Goal: Task Accomplishment & Management: Manage account settings

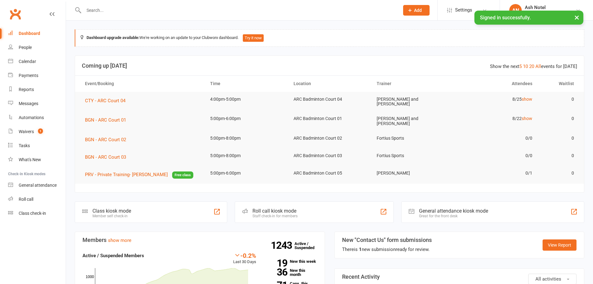
click at [575, 20] on button "×" at bounding box center [576, 17] width 11 height 13
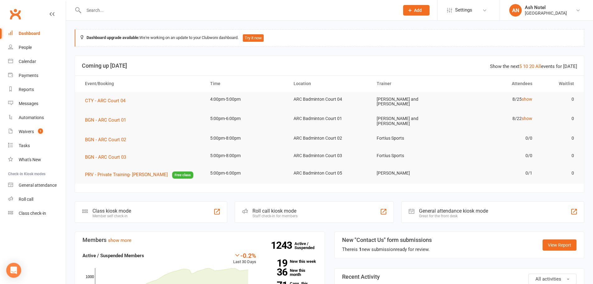
click at [193, 8] on input "text" at bounding box center [238, 10] width 313 height 9
paste input "[EMAIL_ADDRESS][DOMAIN_NAME]"
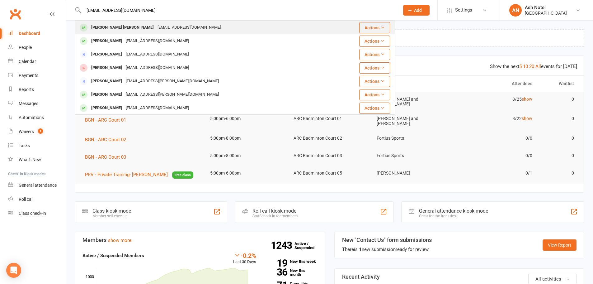
type input "[EMAIL_ADDRESS][DOMAIN_NAME]"
click at [188, 25] on div "[EMAIL_ADDRESS][DOMAIN_NAME]" at bounding box center [189, 27] width 67 height 9
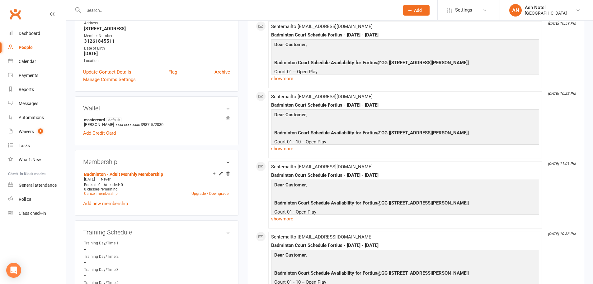
scroll to position [125, 0]
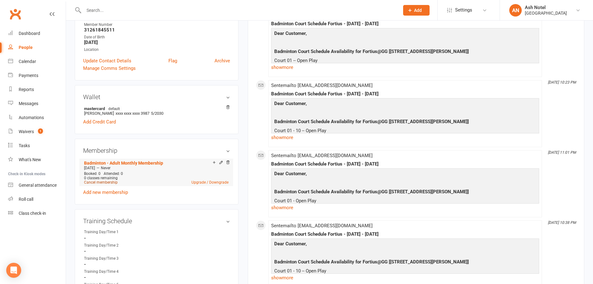
click at [111, 183] on link "Cancel membership" at bounding box center [101, 182] width 34 height 4
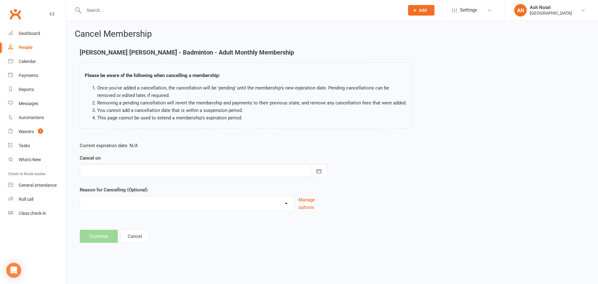
click at [127, 172] on div at bounding box center [204, 170] width 248 height 13
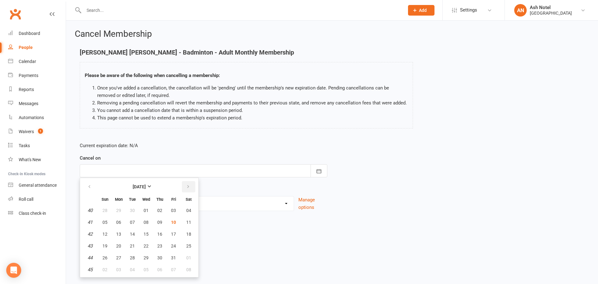
click at [182, 184] on button "button" at bounding box center [188, 186] width 13 height 11
click at [101, 268] on button "30" at bounding box center [104, 269] width 13 height 11
type input "[DATE]"
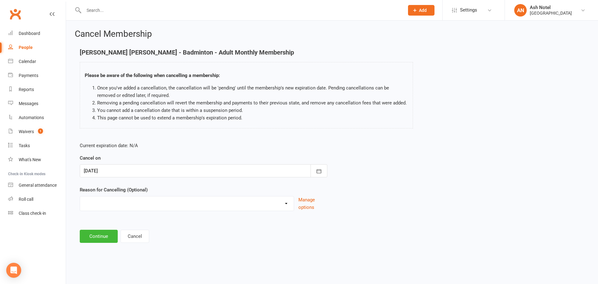
click at [103, 204] on select "Coaches Request Coaching is Complete Coach Request Customer requested via email…" at bounding box center [187, 202] width 214 height 12
select select "3"
click at [80, 196] on select "Coaches Request Coaching is Complete Coach Request Customer requested via email…" at bounding box center [187, 202] width 214 height 12
click at [92, 236] on button "Continue" at bounding box center [99, 235] width 38 height 13
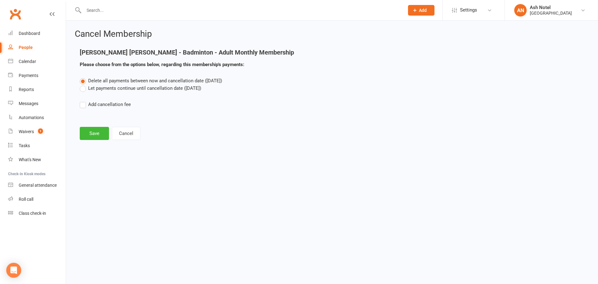
click at [99, 88] on label "Let payments continue until cancellation date ([DATE])" at bounding box center [140, 87] width 121 height 7
click at [84, 84] on input "Let payments continue until cancellation date ([DATE])" at bounding box center [82, 84] width 4 height 0
click at [92, 136] on button "Save" at bounding box center [94, 133] width 29 height 13
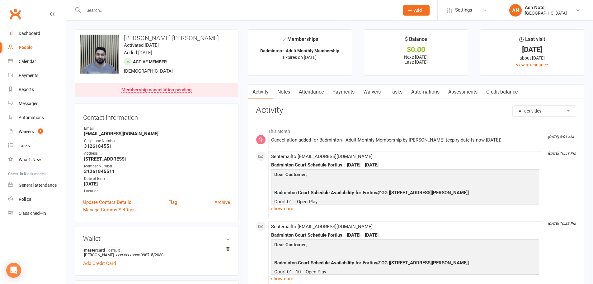
click at [112, 12] on input "text" at bounding box center [238, 10] width 313 height 9
paste input "[EMAIL_ADDRESS][DOMAIN_NAME]"
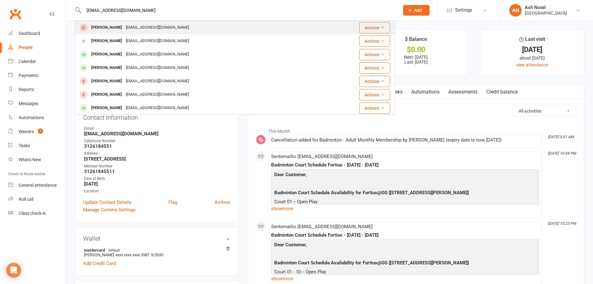
type input "[EMAIL_ADDRESS][DOMAIN_NAME]"
click at [137, 31] on div "[EMAIL_ADDRESS][DOMAIN_NAME]" at bounding box center [157, 27] width 67 height 9
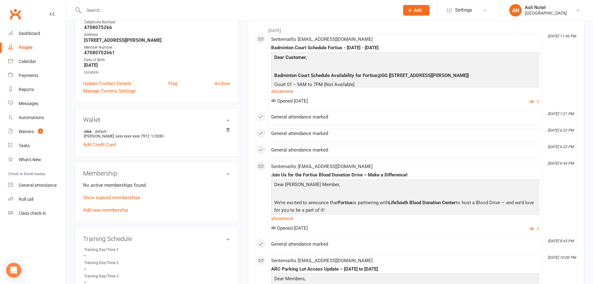
scroll to position [156, 0]
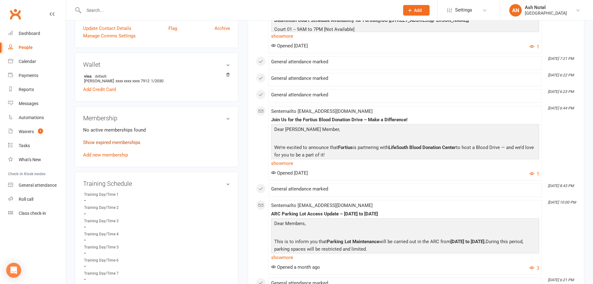
click at [111, 145] on link "Show expired memberships" at bounding box center [111, 143] width 57 height 6
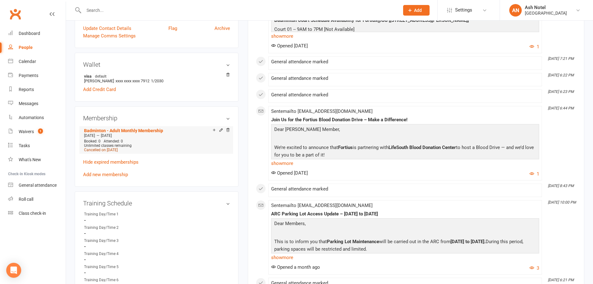
click at [113, 148] on span "Cancelled on [DATE]" at bounding box center [101, 150] width 34 height 4
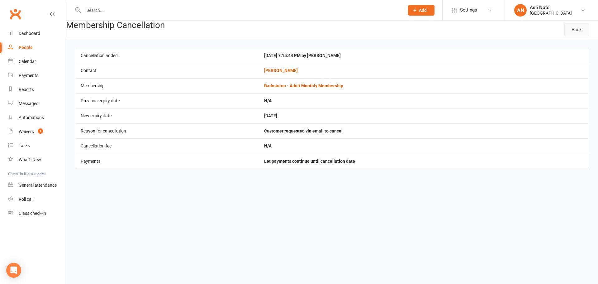
click at [575, 30] on link "Back" at bounding box center [576, 29] width 25 height 13
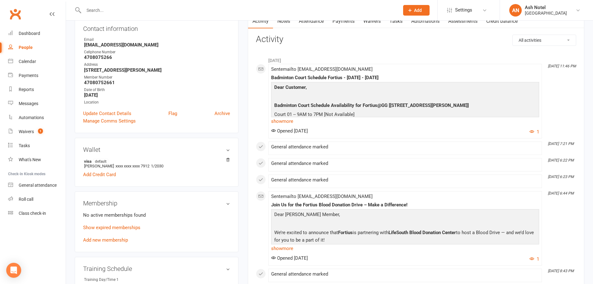
scroll to position [187, 0]
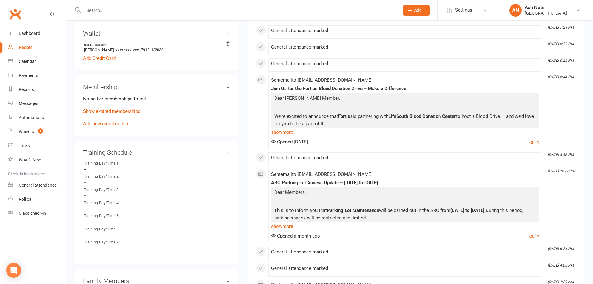
click at [122, 116] on div "No active memberships found Show expired memberships Add new membership" at bounding box center [156, 111] width 147 height 32
click at [129, 111] on link "Show expired memberships" at bounding box center [111, 111] width 57 height 6
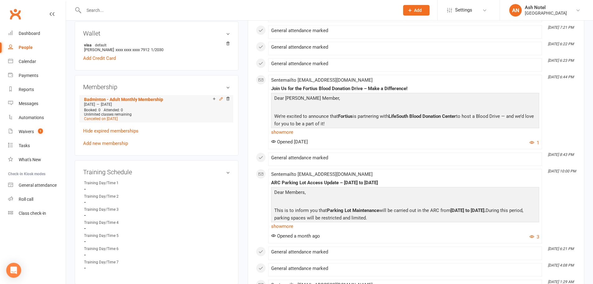
click at [221, 97] on icon at bounding box center [221, 99] width 4 height 4
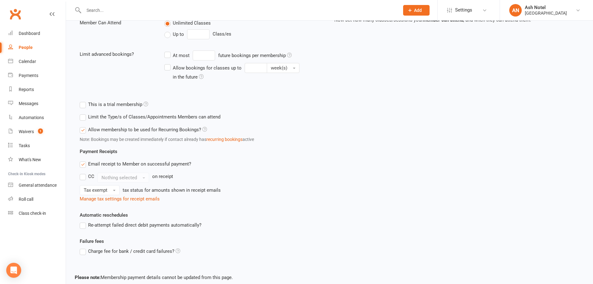
scroll to position [189, 0]
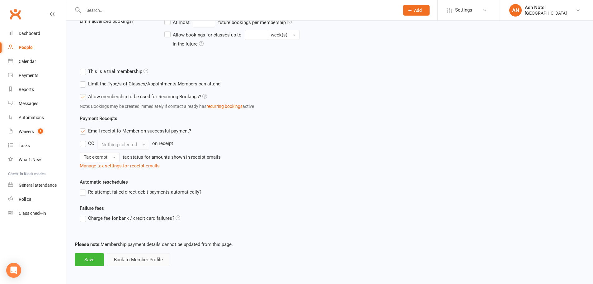
click at [142, 257] on button "Back to Member Profile" at bounding box center [138, 259] width 63 height 13
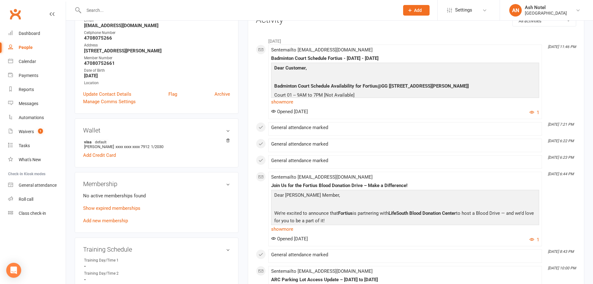
scroll to position [93, 0]
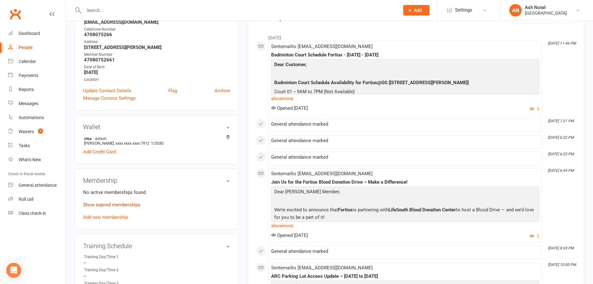
click at [125, 205] on link "Show expired memberships" at bounding box center [111, 205] width 57 height 6
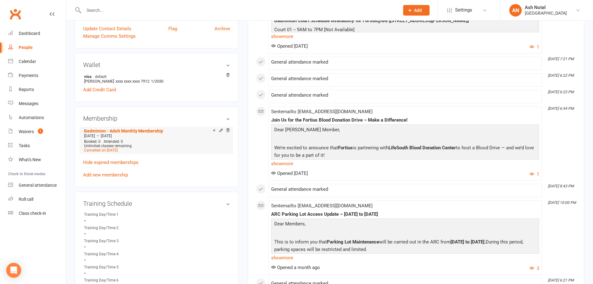
scroll to position [156, 0]
click at [120, 130] on link "Badminton - Adult Monthly Membership" at bounding box center [123, 130] width 79 height 5
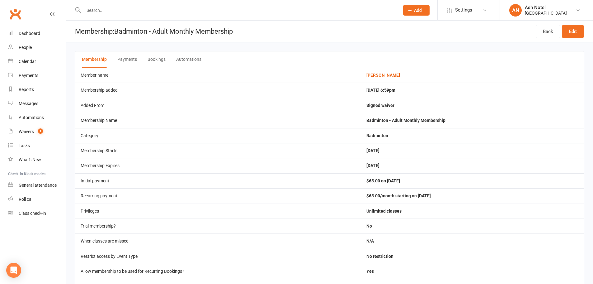
click at [120, 64] on button "Payments" at bounding box center [127, 59] width 20 height 16
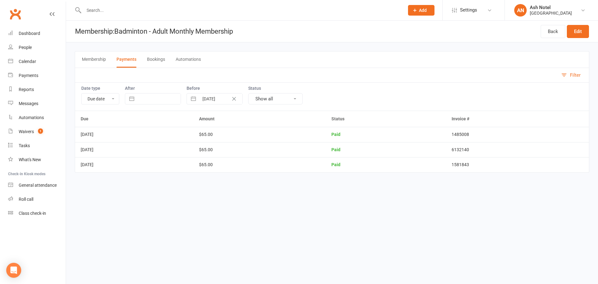
click at [103, 64] on button "Membership" at bounding box center [94, 59] width 24 height 16
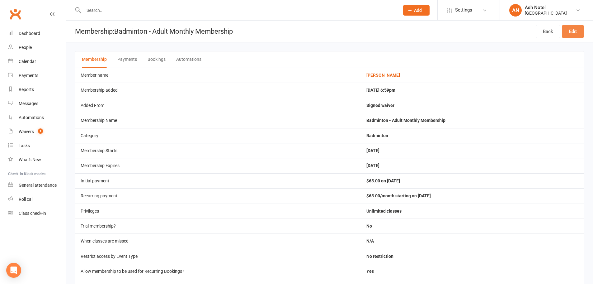
click at [576, 34] on link "Edit" at bounding box center [573, 31] width 22 height 13
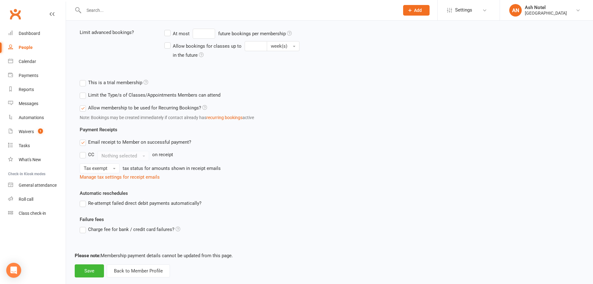
scroll to position [189, 0]
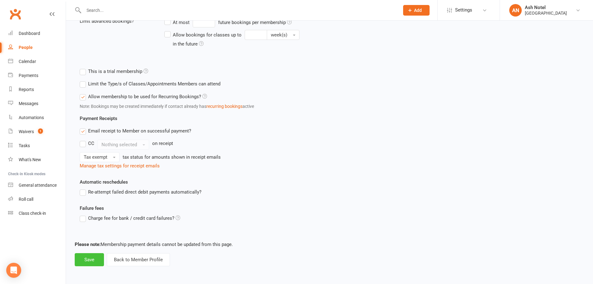
click at [84, 262] on button "Save" at bounding box center [89, 259] width 29 height 13
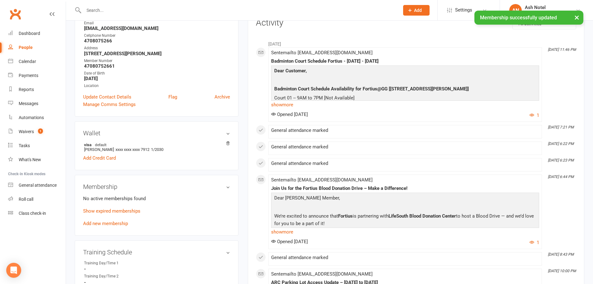
scroll to position [93, 0]
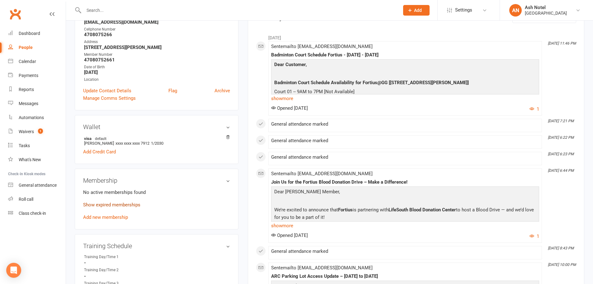
click at [111, 206] on link "Show expired memberships" at bounding box center [111, 205] width 57 height 6
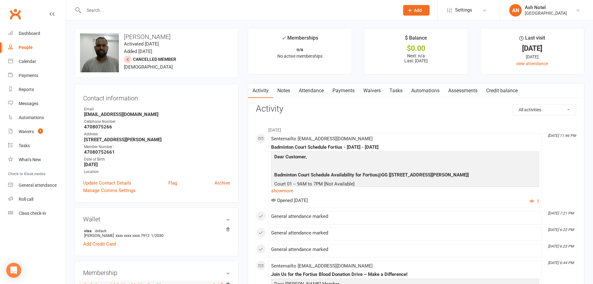
scroll to position [0, 0]
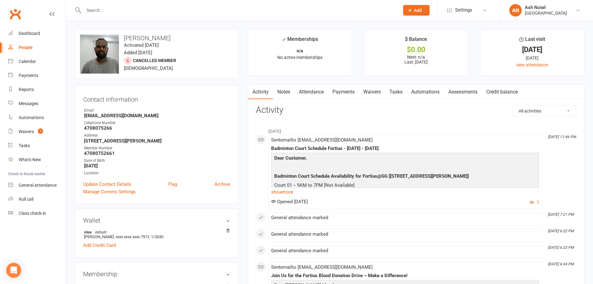
click at [288, 93] on link "Notes" at bounding box center [283, 92] width 21 height 14
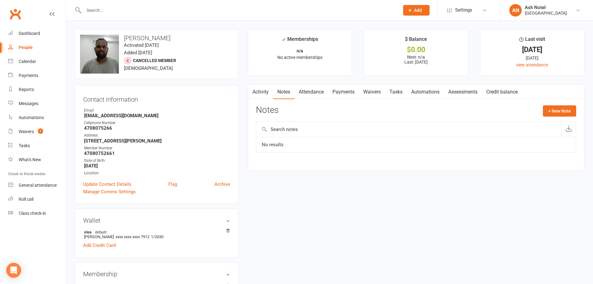
click at [309, 93] on link "Attendance" at bounding box center [312, 92] width 34 height 14
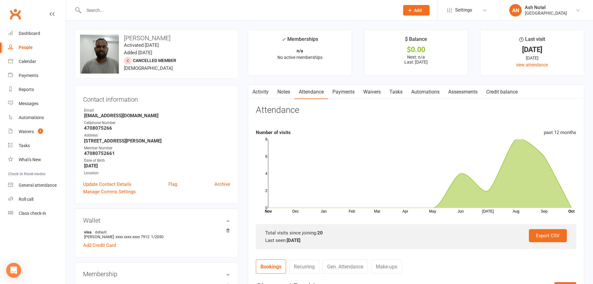
click at [347, 94] on link "Payments" at bounding box center [343, 92] width 31 height 14
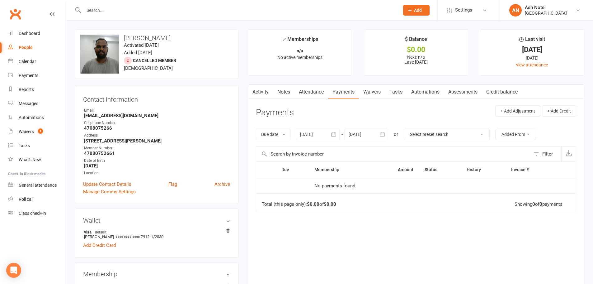
click at [372, 93] on link "Waivers" at bounding box center [372, 92] width 26 height 14
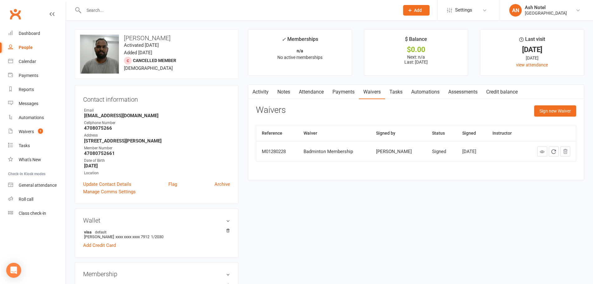
click at [340, 94] on link "Payments" at bounding box center [343, 92] width 31 height 14
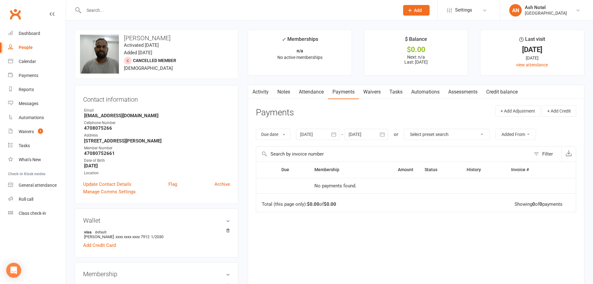
click at [257, 90] on link "Activity" at bounding box center [260, 92] width 25 height 14
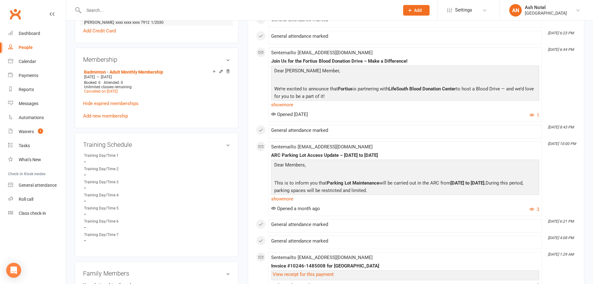
scroll to position [218, 0]
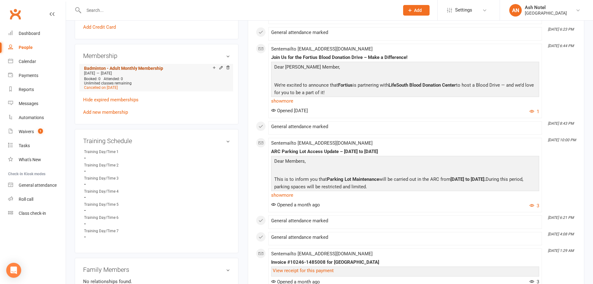
click at [106, 66] on link "Badminton - Adult Monthly Membership" at bounding box center [123, 68] width 79 height 5
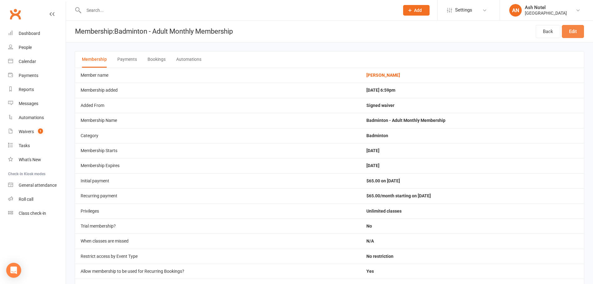
click at [577, 32] on link "Edit" at bounding box center [573, 31] width 22 height 13
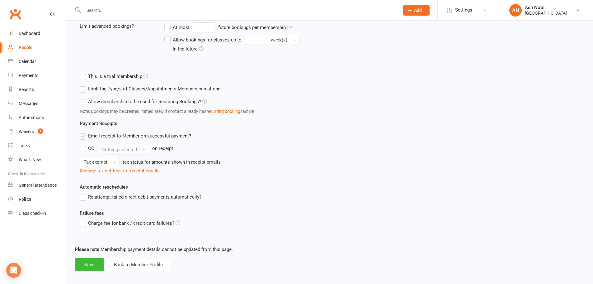
scroll to position [189, 0]
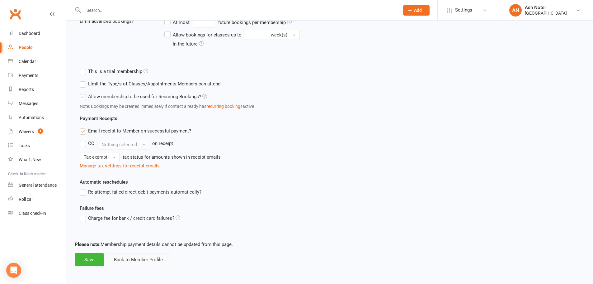
click at [151, 260] on button "Back to Member Profile" at bounding box center [138, 259] width 63 height 13
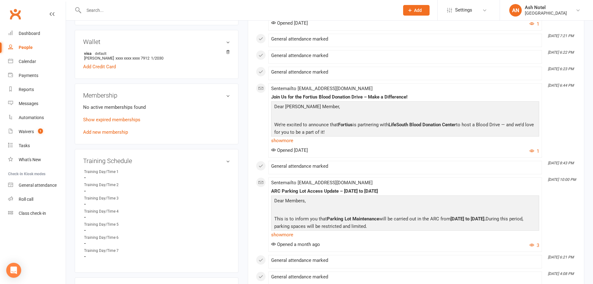
scroll to position [187, 0]
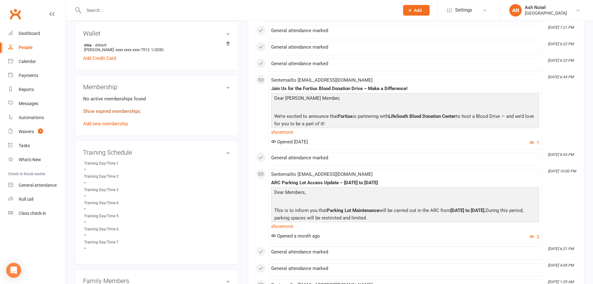
click at [111, 112] on link "Show expired memberships" at bounding box center [111, 111] width 57 height 6
